Goal: Task Accomplishment & Management: Use online tool/utility

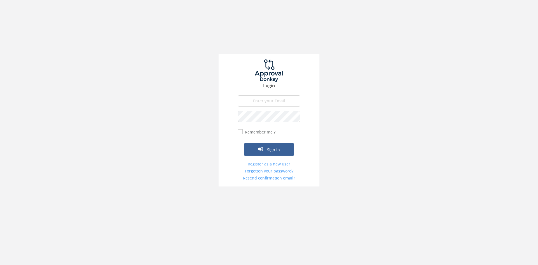
click at [252, 99] on input "email" at bounding box center [269, 100] width 62 height 11
type input "[EMAIL_ADDRESS][DOMAIN_NAME]"
click at [244, 143] on button "Sign in" at bounding box center [269, 149] width 50 height 12
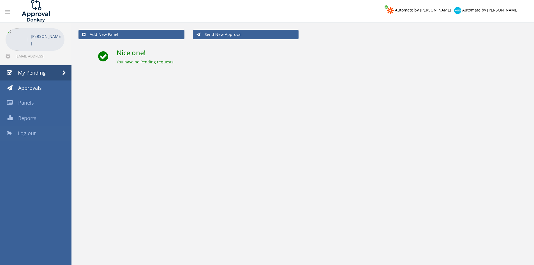
click at [19, 129] on link "Log out" at bounding box center [35, 133] width 71 height 15
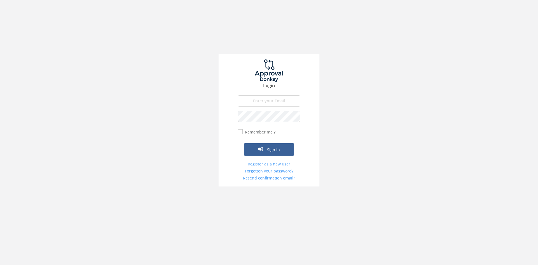
click at [264, 98] on input "email" at bounding box center [269, 100] width 62 height 11
type input "[EMAIL_ADDRESS][DOMAIN_NAME]"
click at [244, 143] on button "Sign in" at bounding box center [269, 149] width 50 height 12
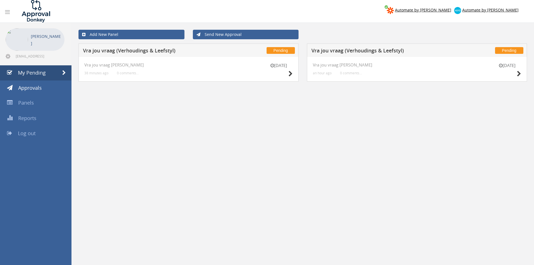
click at [516, 75] on div "[DATE]" at bounding box center [507, 71] width 28 height 16
click at [520, 76] on icon at bounding box center [519, 74] width 4 height 6
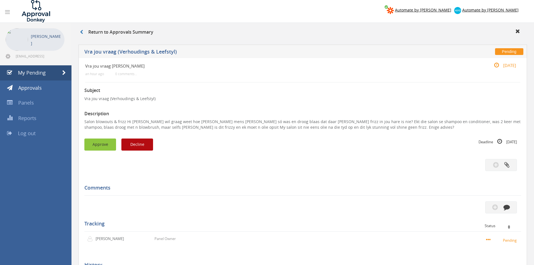
click at [107, 141] on button "Approve" at bounding box center [100, 144] width 32 height 12
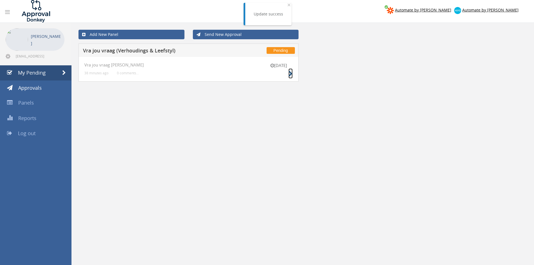
click at [289, 77] on icon at bounding box center [290, 74] width 4 height 6
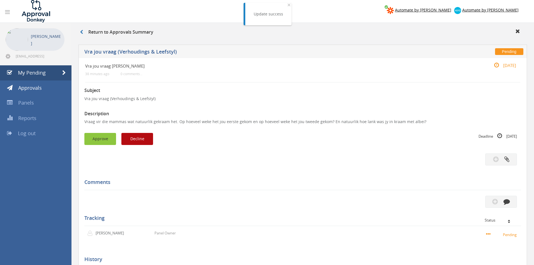
click at [110, 138] on button "Approve" at bounding box center [100, 139] width 32 height 12
